Goal: Check status: Check status

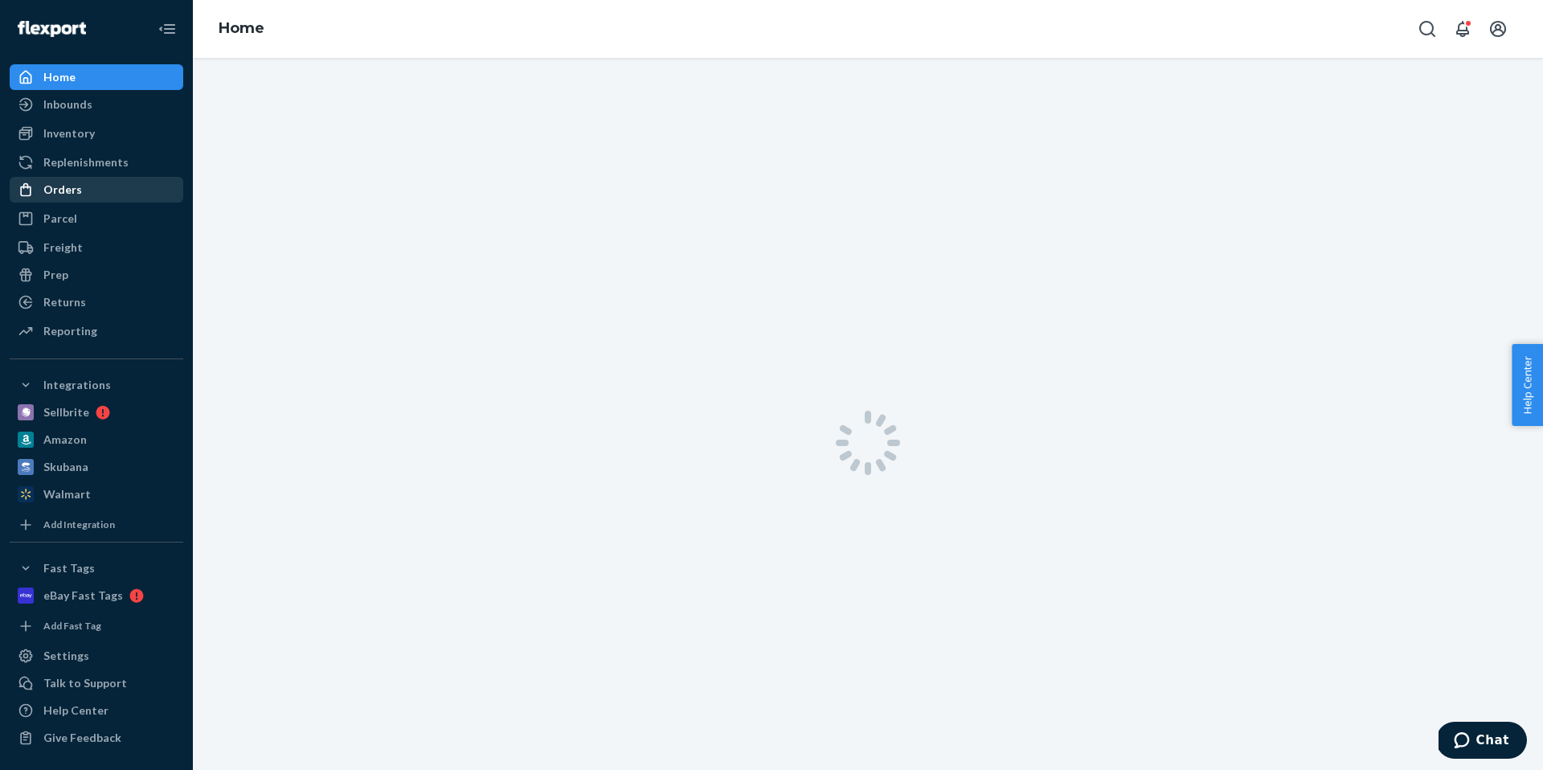
click at [89, 190] on div "Orders" at bounding box center [96, 189] width 170 height 23
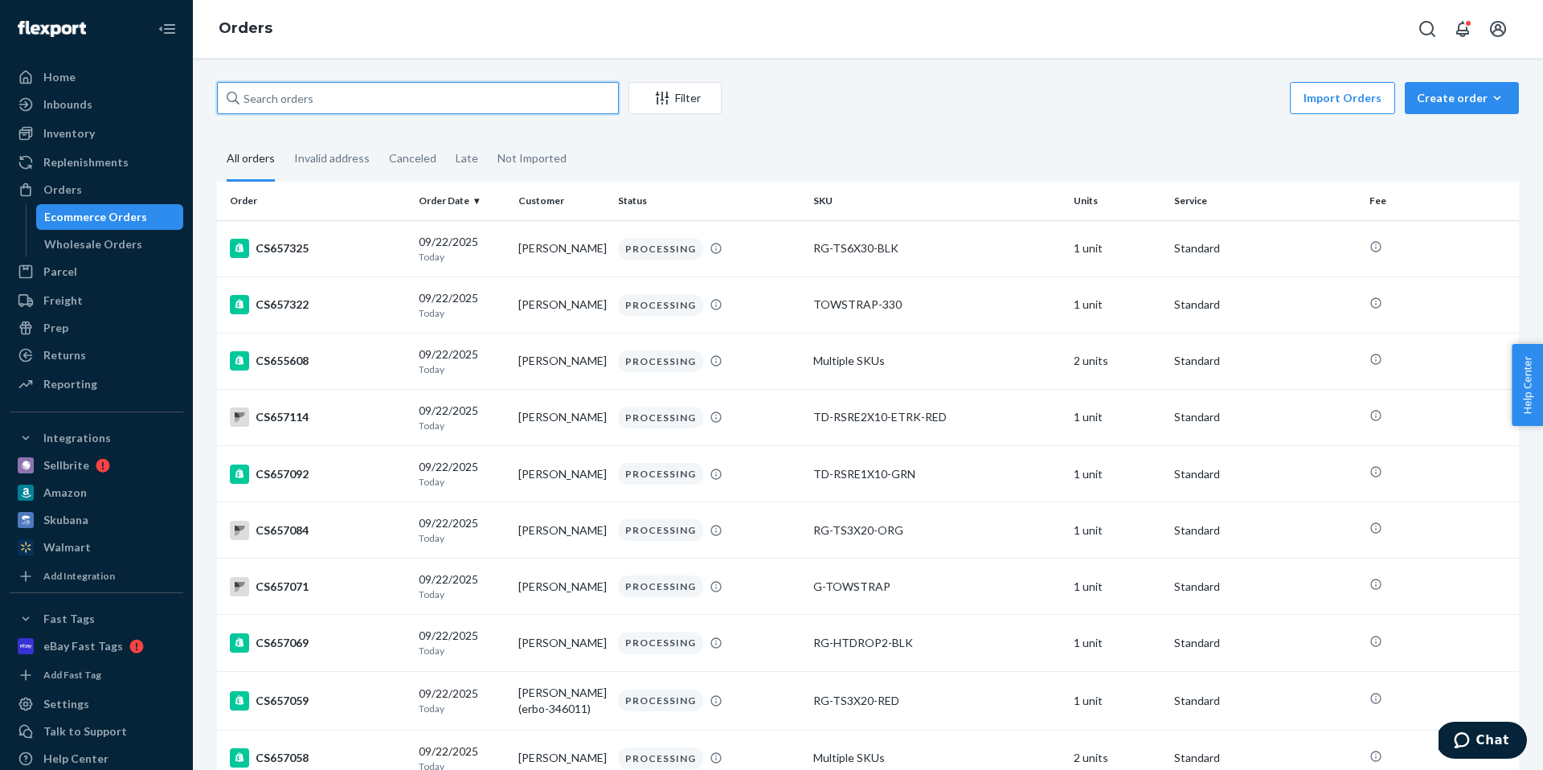
click at [473, 105] on input "text" at bounding box center [418, 98] width 402 height 32
paste input "CS639863"
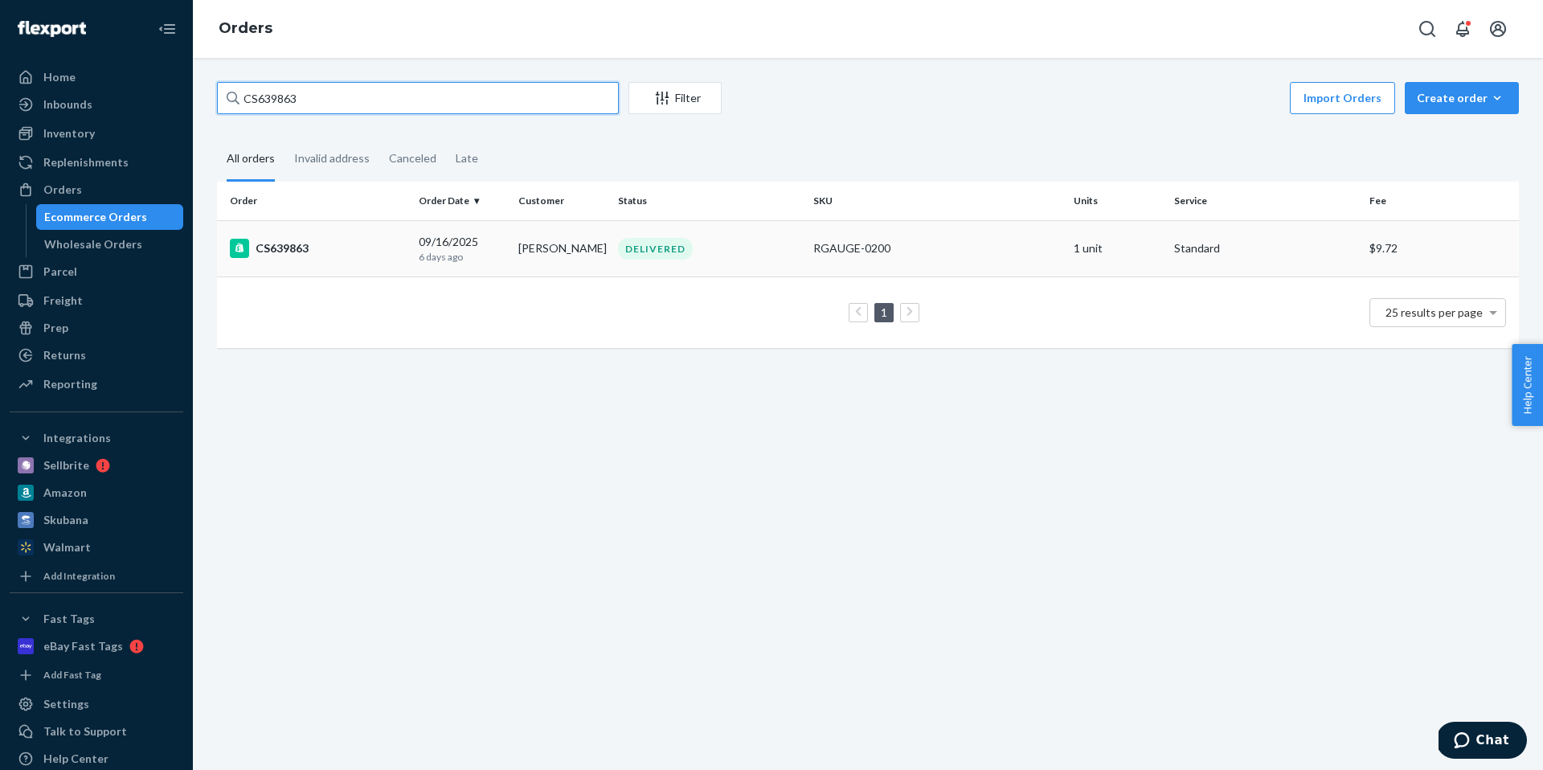
type input "CS639863"
click at [482, 248] on div "[DATE] [DATE]" at bounding box center [462, 249] width 87 height 30
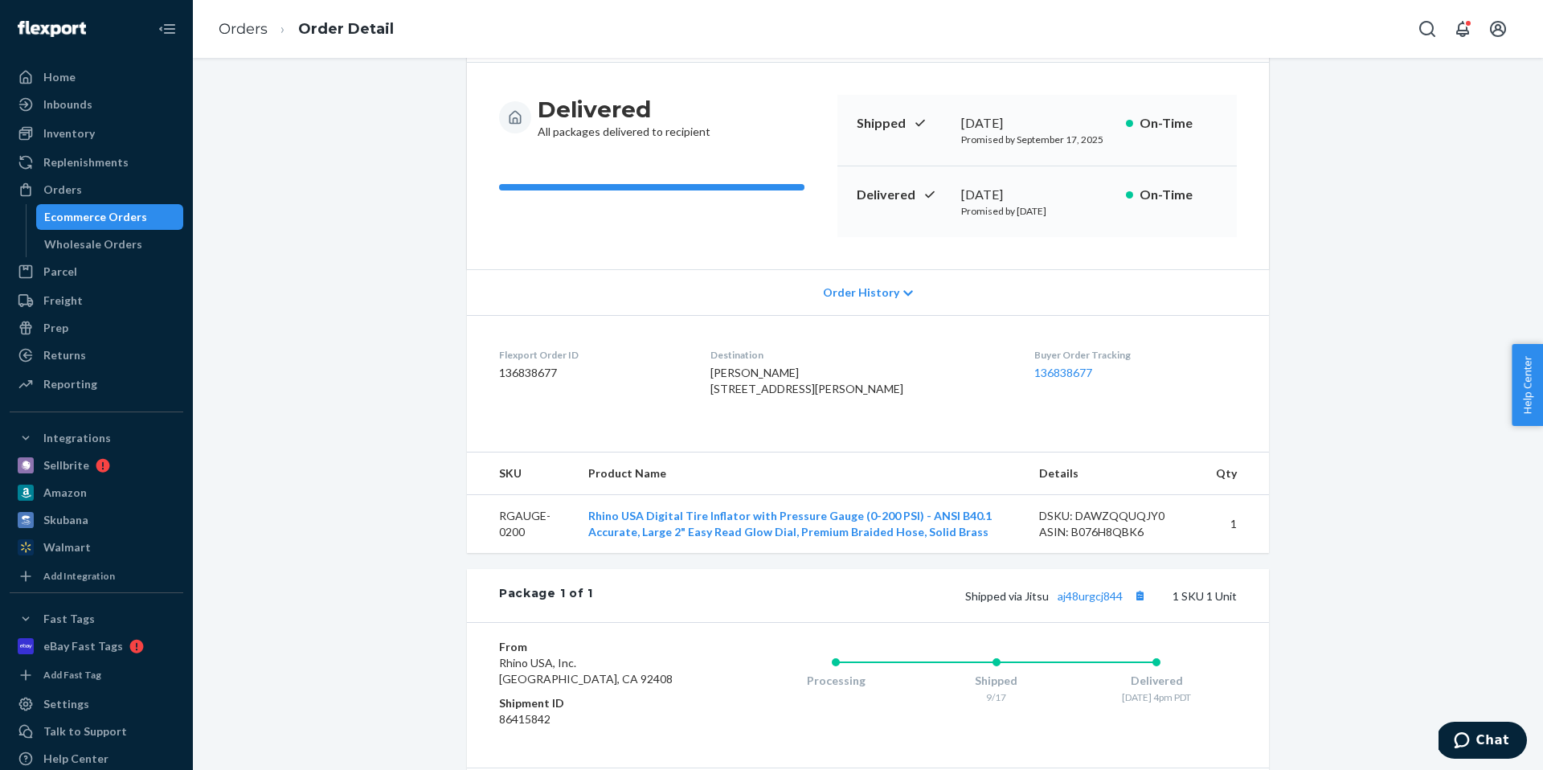
scroll to position [136, 0]
click at [1091, 601] on link "aj48urgcj844" at bounding box center [1090, 595] width 65 height 14
